Goal: Task Accomplishment & Management: Manage account settings

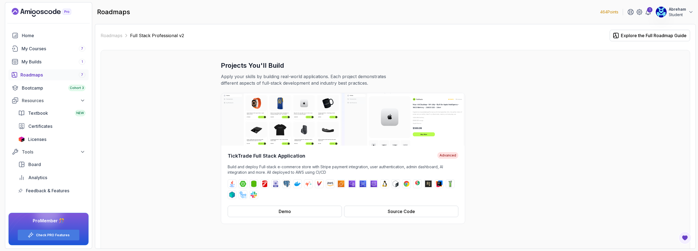
click at [659, 13] on img at bounding box center [661, 12] width 11 height 11
click at [659, 54] on link "Billing" at bounding box center [660, 52] width 65 height 13
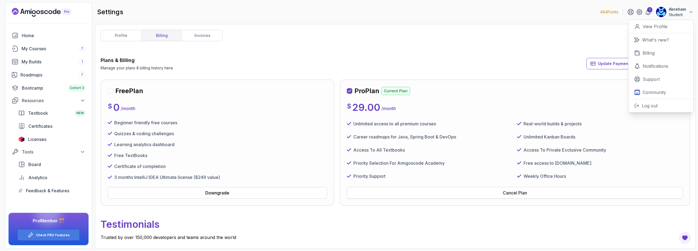
click at [512, 192] on div "Cancel Plan" at bounding box center [515, 192] width 24 height 7
